Goal: Find specific page/section: Find specific page/section

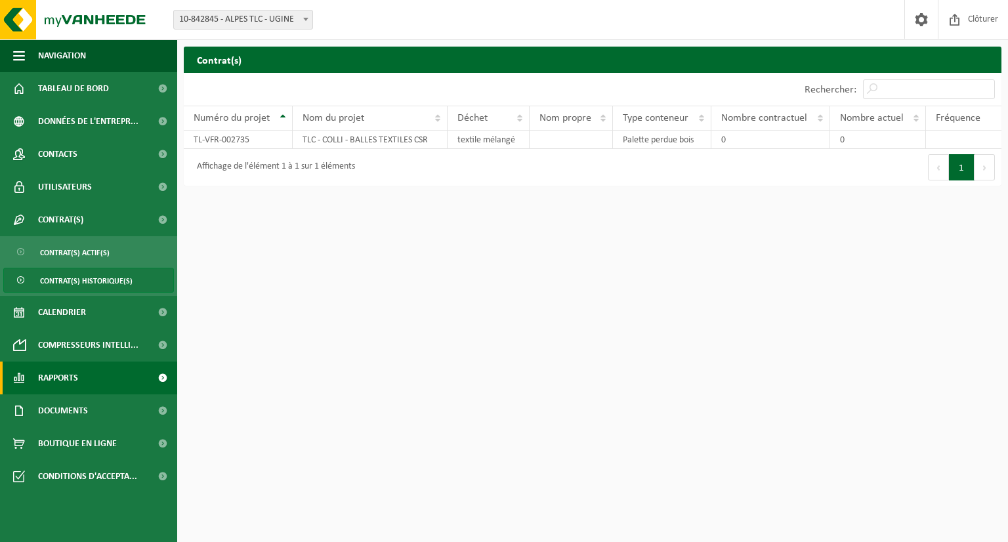
click at [82, 387] on link "Rapports" at bounding box center [88, 378] width 177 height 33
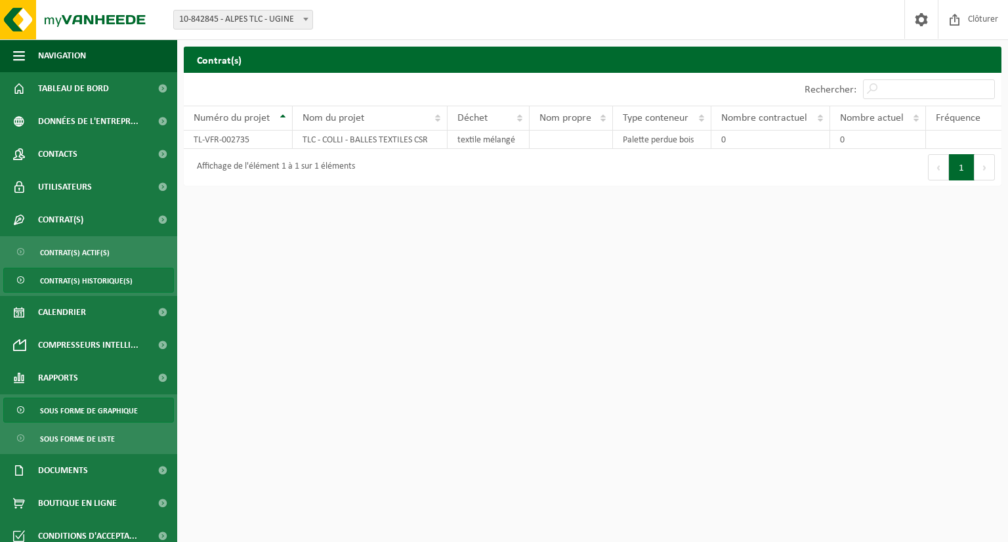
click at [108, 415] on span "Sous forme de graphique" at bounding box center [89, 410] width 98 height 25
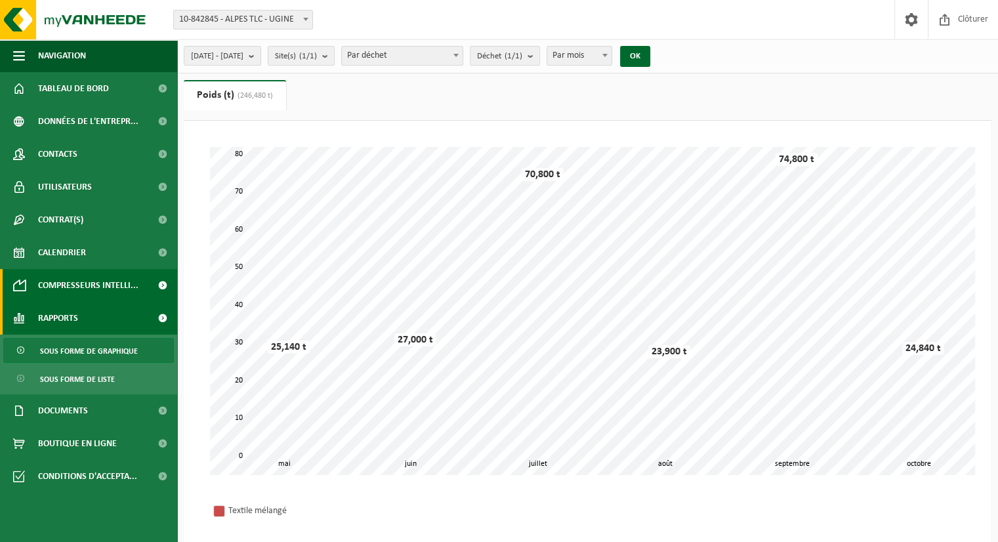
click at [109, 287] on span "Compresseurs intelli..." at bounding box center [88, 285] width 100 height 33
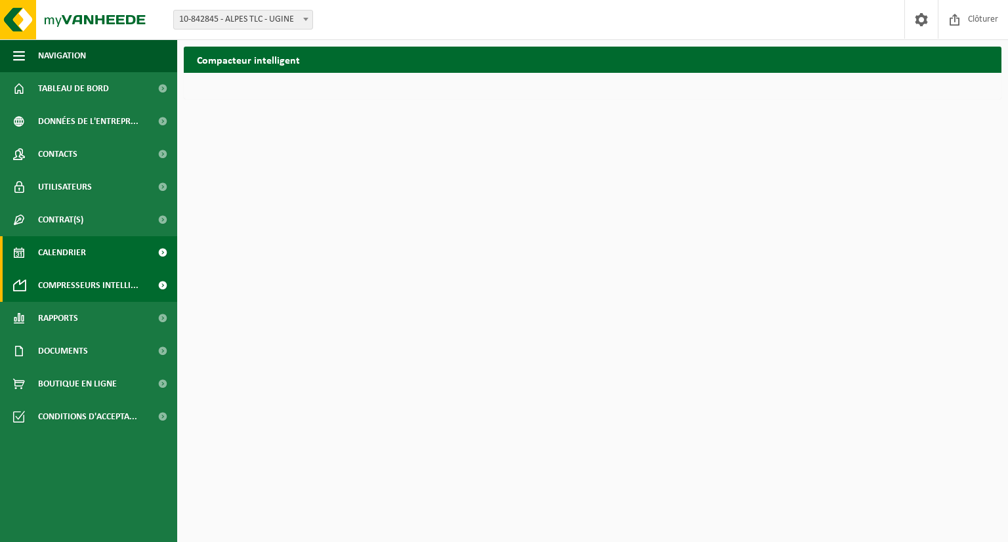
click at [110, 255] on link "Calendrier" at bounding box center [88, 252] width 177 height 33
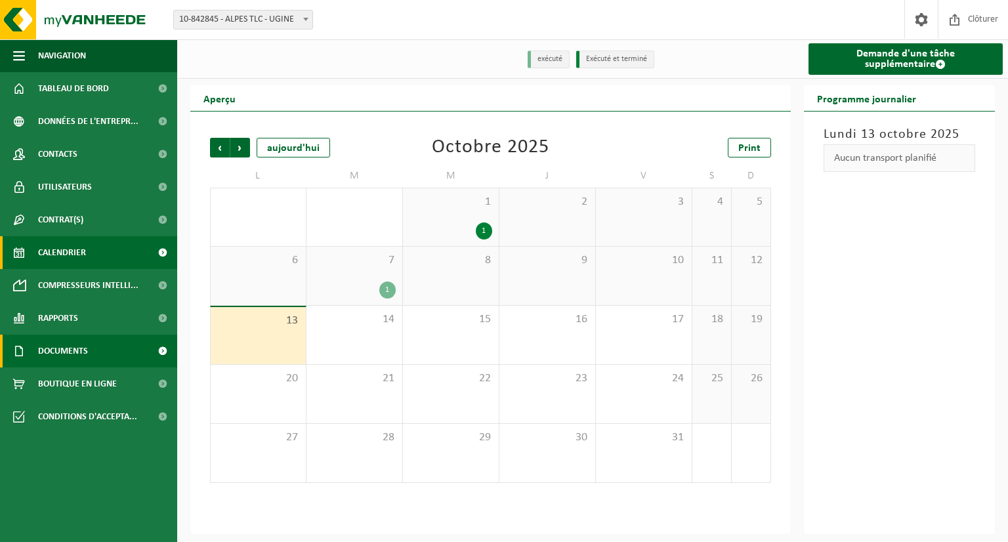
click at [81, 354] on span "Documents" at bounding box center [63, 351] width 50 height 33
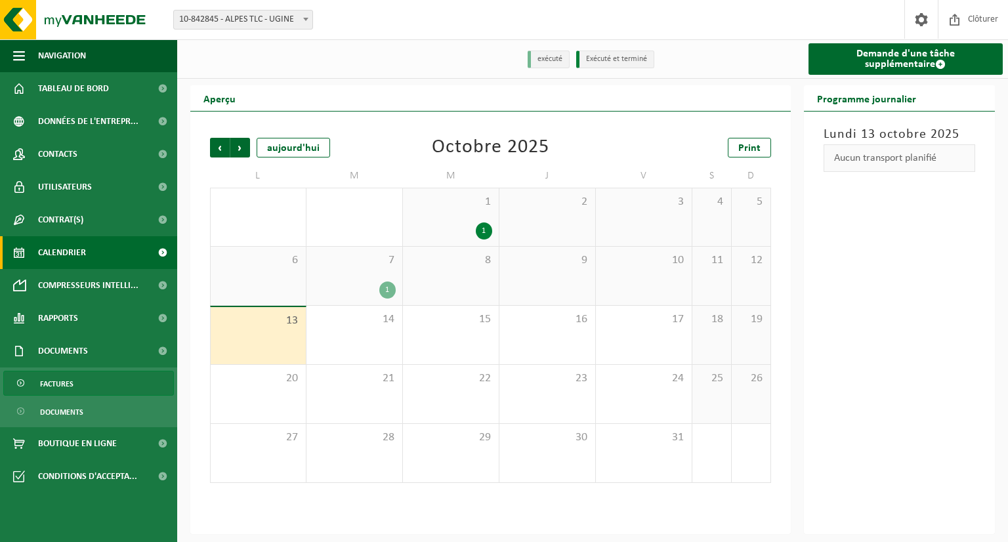
click at [81, 394] on link "Factures" at bounding box center [88, 383] width 171 height 25
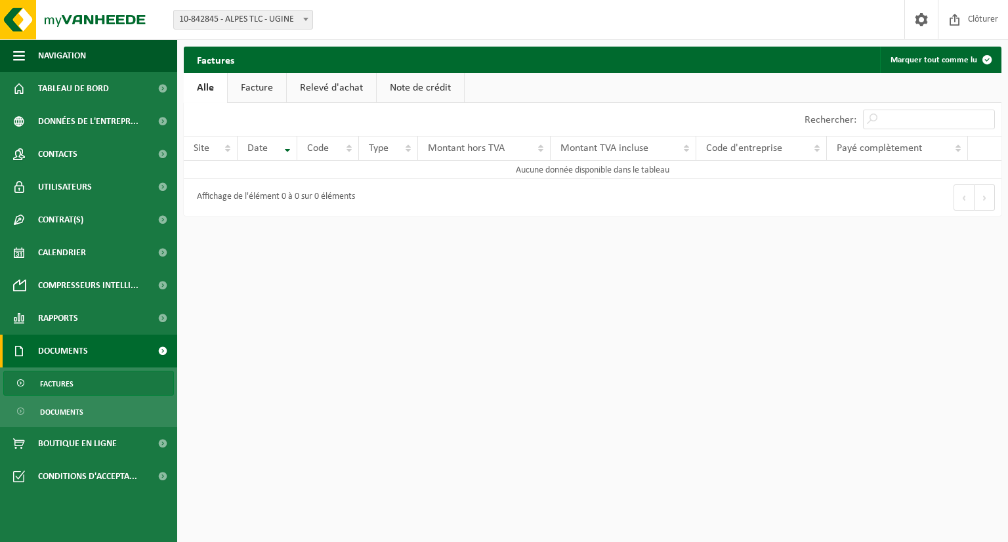
click at [262, 91] on link "Facture" at bounding box center [257, 88] width 58 height 30
click at [333, 87] on link "Relevé d'achat" at bounding box center [331, 88] width 89 height 30
click at [419, 89] on link "Note de crédit" at bounding box center [422, 88] width 87 height 30
click at [196, 87] on link "Alle" at bounding box center [205, 88] width 43 height 30
click at [287, 12] on span "10-842845 - ALPES TLC - UGINE" at bounding box center [243, 20] width 138 height 18
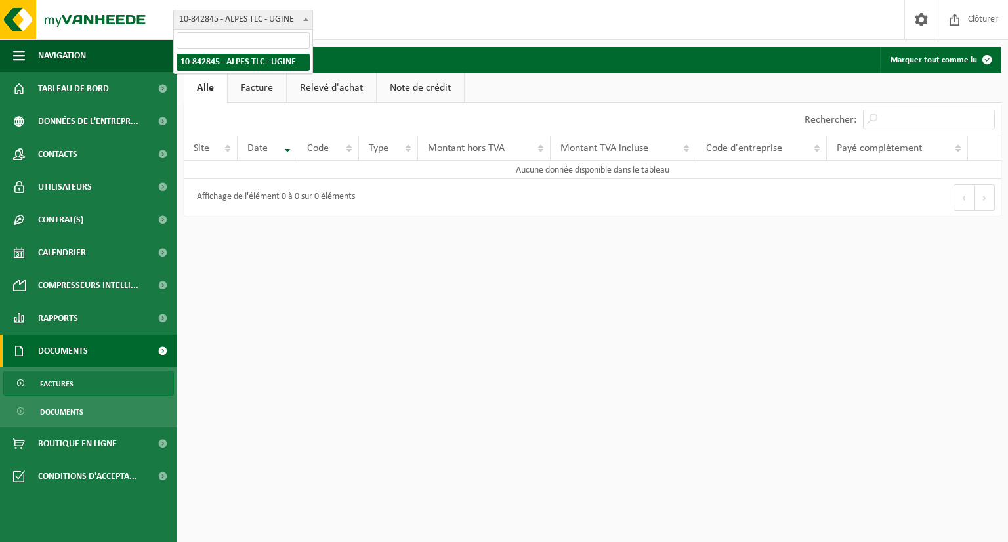
click at [377, 19] on div "Site: 10-842845 - ALPES TLC - UGINE 10-842845 - ALPES TLC - UGINE Bienvenue THO…" at bounding box center [504, 20] width 1008 height 40
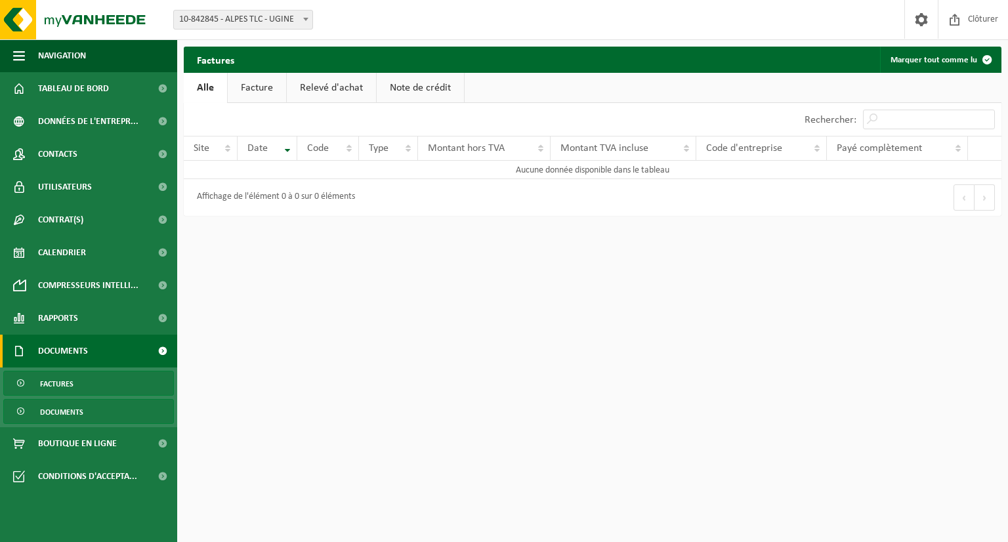
click at [76, 413] on span "Documents" at bounding box center [61, 412] width 43 height 25
